Goal: Task Accomplishment & Management: Manage account settings

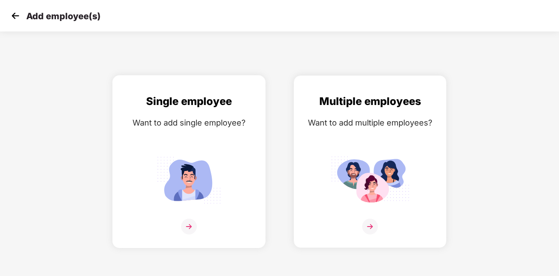
click at [203, 132] on div "Single employee Want to add single employee?" at bounding box center [189, 169] width 135 height 152
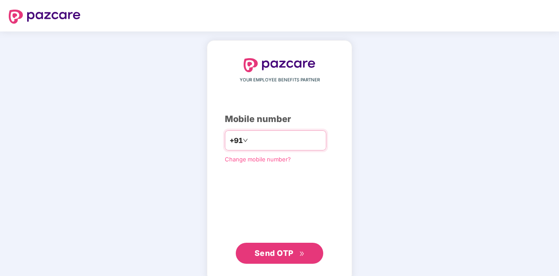
click at [259, 137] on input "number" at bounding box center [286, 141] width 72 height 14
type input "**********"
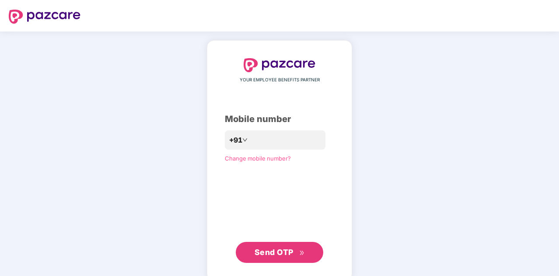
click at [285, 258] on button "Send OTP" at bounding box center [280, 252] width 88 height 21
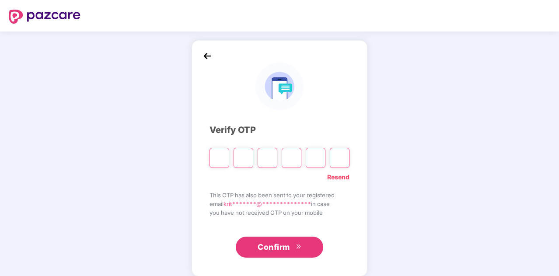
scroll to position [9, 0]
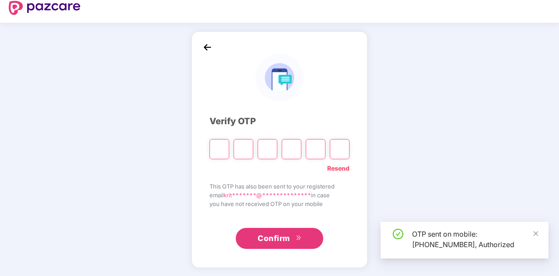
click at [297, 200] on span "you have not received OTP on your mobile" at bounding box center [280, 204] width 140 height 9
click at [218, 144] on input "Please enter verification code. Digit 1" at bounding box center [220, 149] width 20 height 20
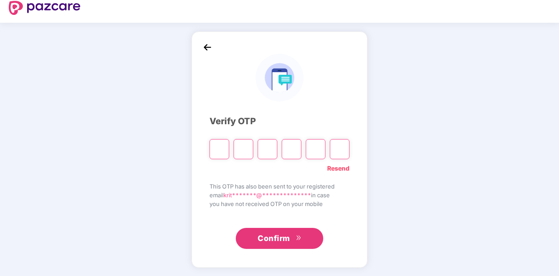
type input "*"
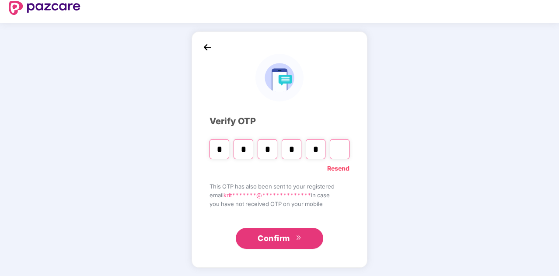
type input "*"
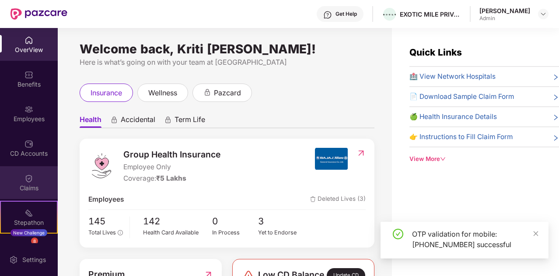
scroll to position [25, 0]
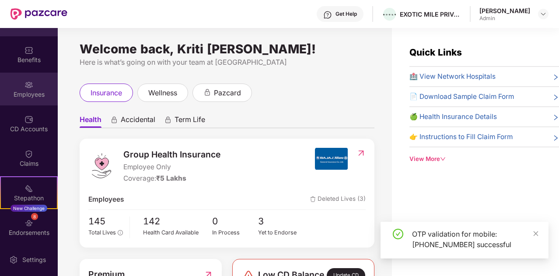
click at [37, 93] on div "Employees" at bounding box center [29, 94] width 58 height 9
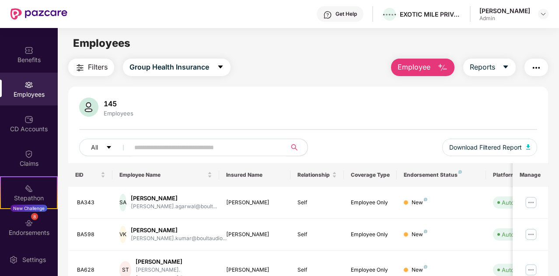
click at [163, 141] on input "text" at bounding box center [204, 147] width 141 height 13
type input "****"
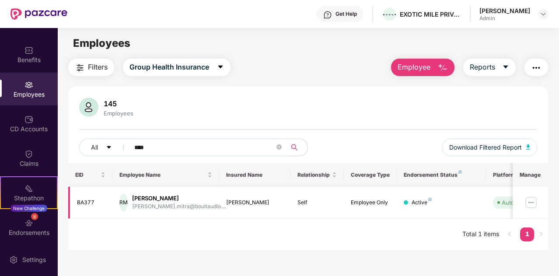
click at [165, 200] on div "[PERSON_NAME]" at bounding box center [179, 198] width 94 height 8
click at [531, 206] on img at bounding box center [531, 203] width 14 height 14
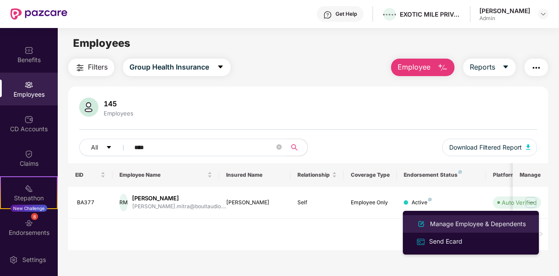
click at [477, 222] on div "Manage Employee & Dependents" at bounding box center [478, 224] width 99 height 10
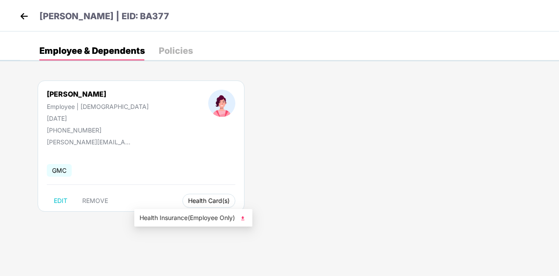
click at [183, 195] on button "Health Card(s)" at bounding box center [209, 201] width 53 height 14
click at [247, 219] on img at bounding box center [243, 218] width 9 height 9
